Goal: Transaction & Acquisition: Purchase product/service

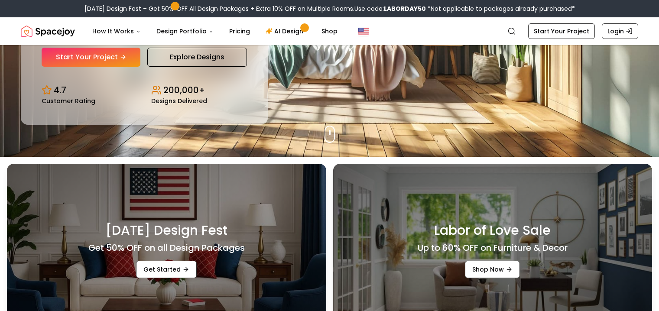
scroll to position [111, 0]
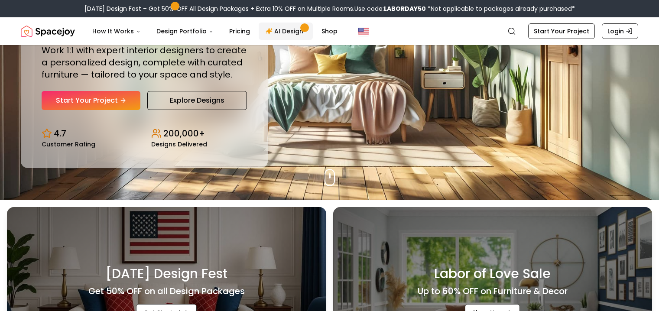
click at [272, 33] on link "AI Design" at bounding box center [286, 31] width 54 height 17
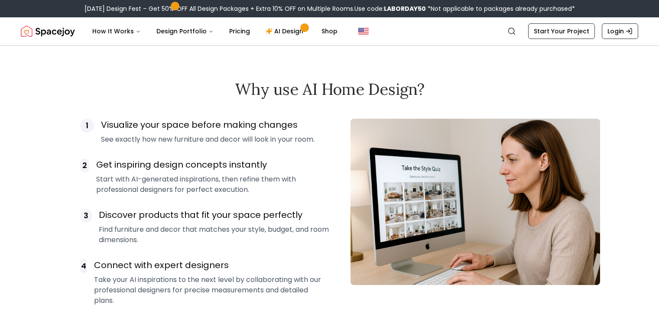
scroll to position [1411, 0]
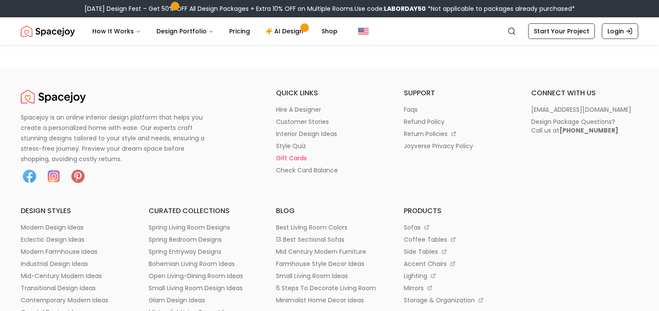
click at [295, 159] on p "gift cards" at bounding box center [291, 158] width 31 height 9
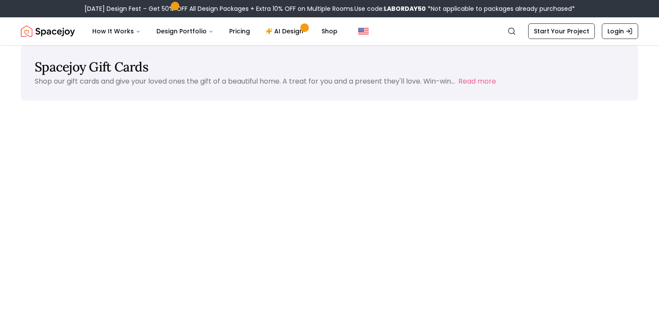
scroll to position [188, 0]
